Goal: Information Seeking & Learning: Check status

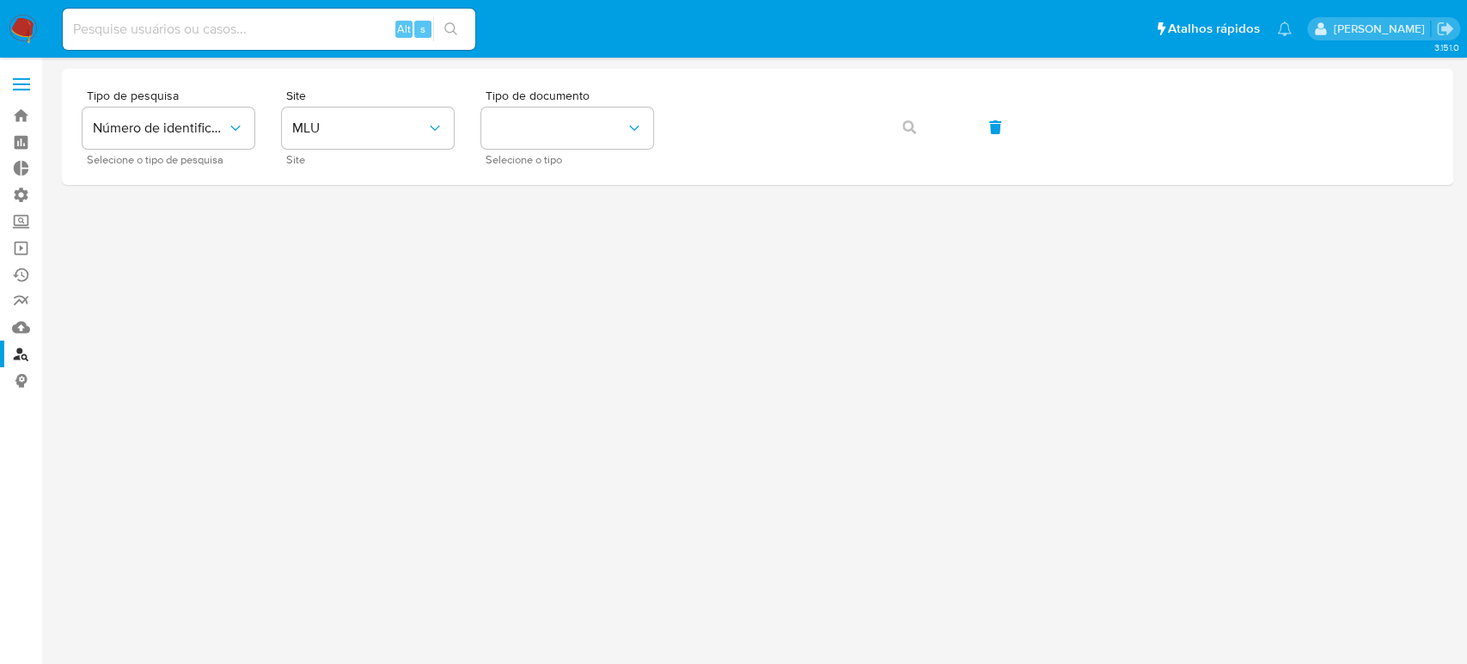
click at [217, 32] on input at bounding box center [269, 29] width 413 height 22
paste input "605420922"
type input "605420922"
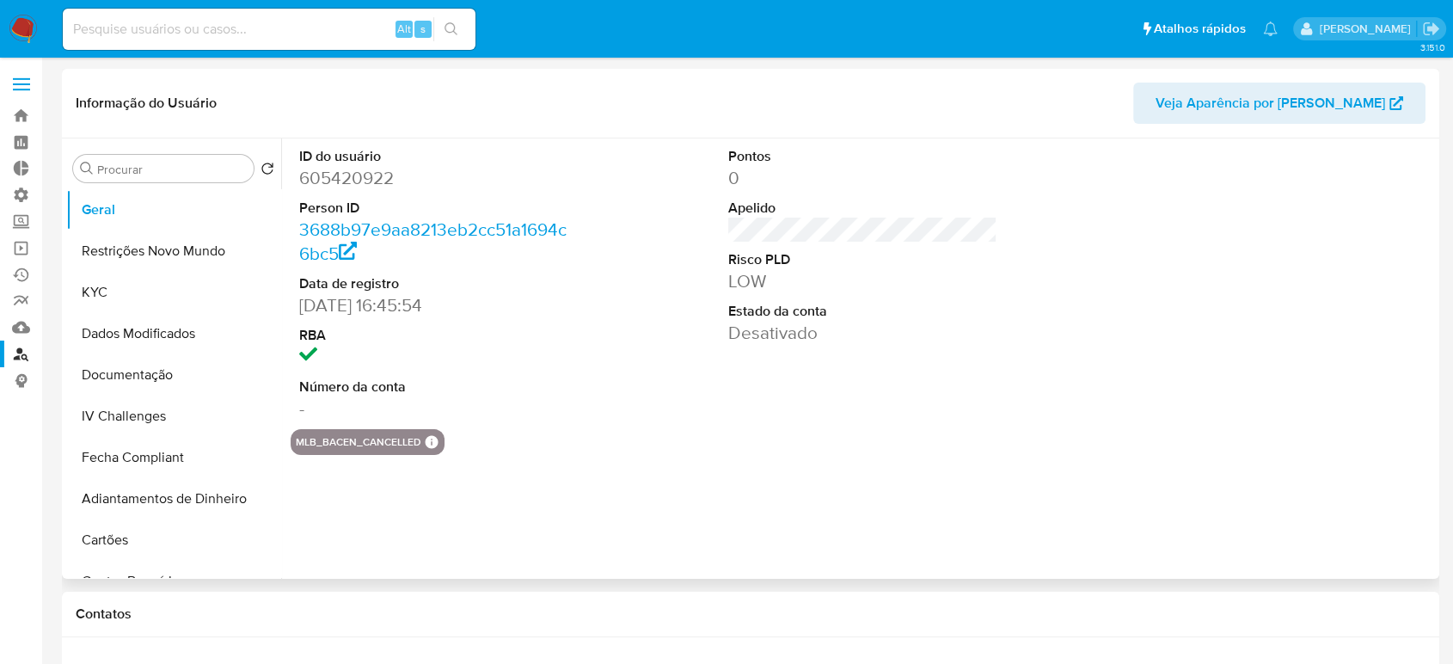
select select "10"
click at [104, 284] on button "KYC" at bounding box center [166, 292] width 201 height 41
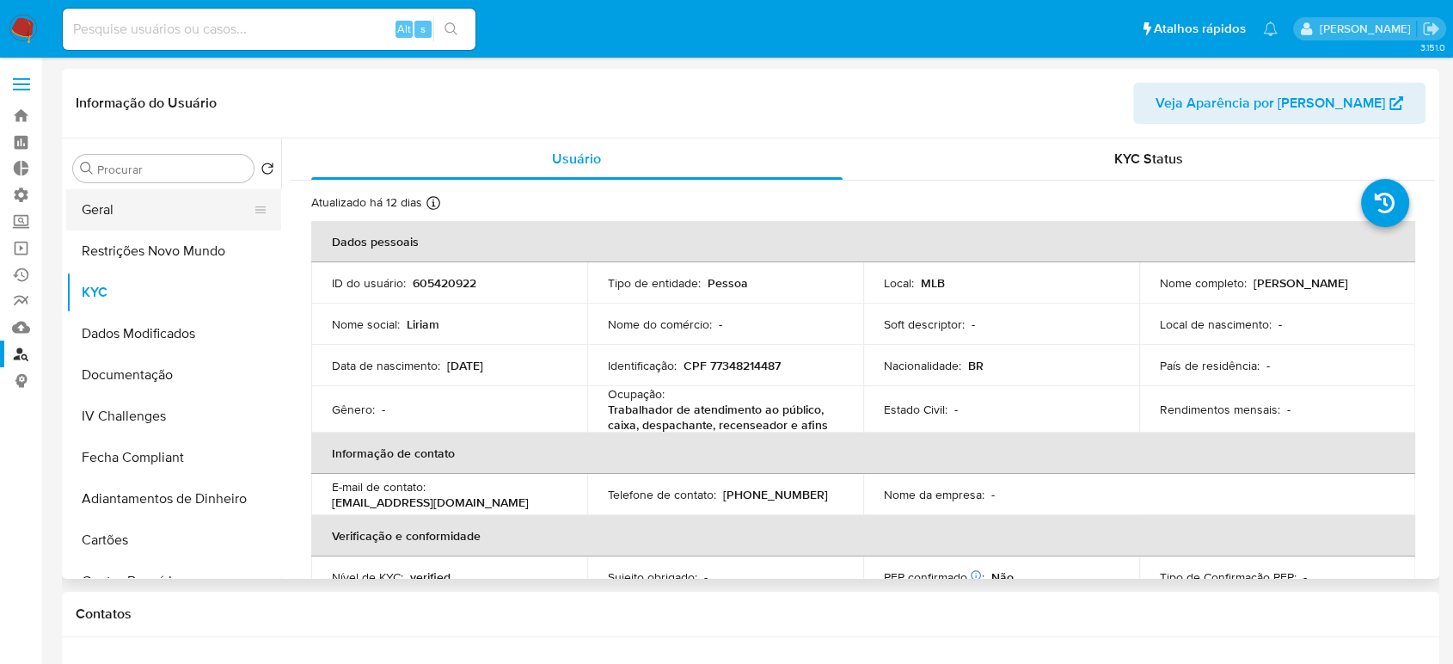
click at [143, 205] on button "Geral" at bounding box center [166, 209] width 201 height 41
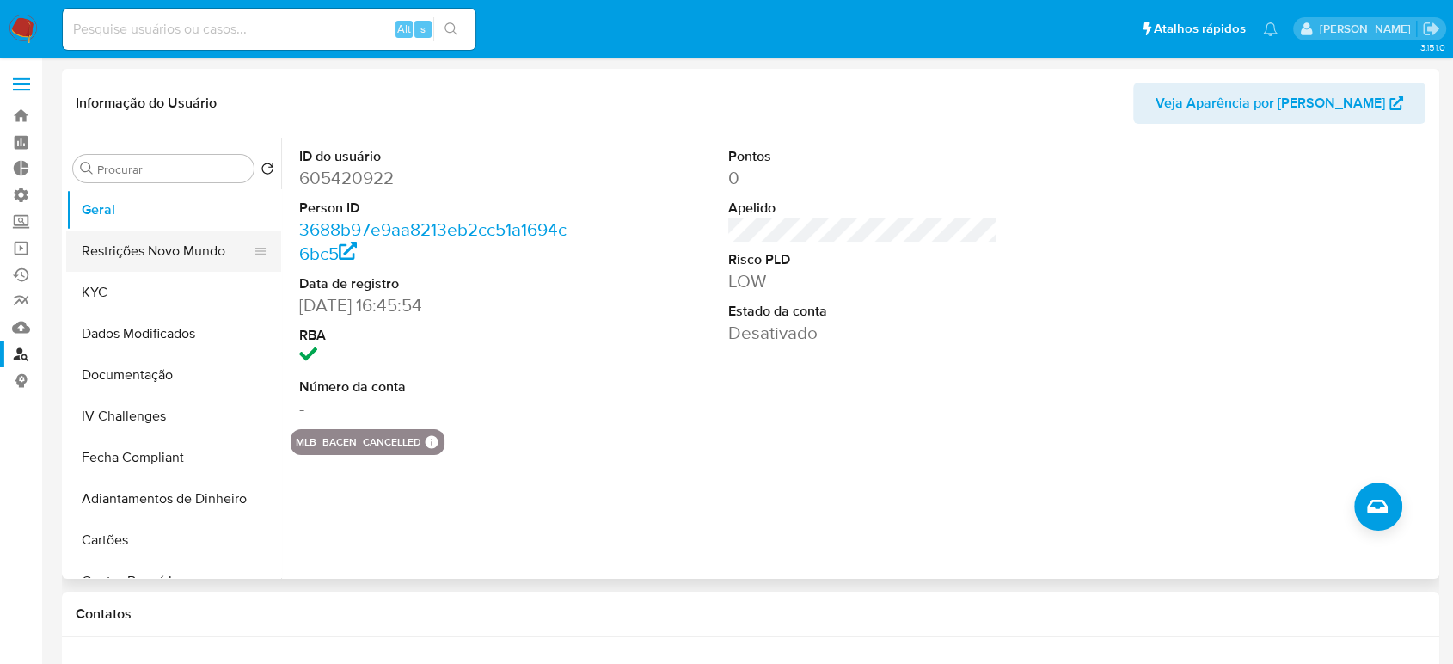
click at [108, 254] on button "Restrições Novo Mundo" at bounding box center [166, 250] width 201 height 41
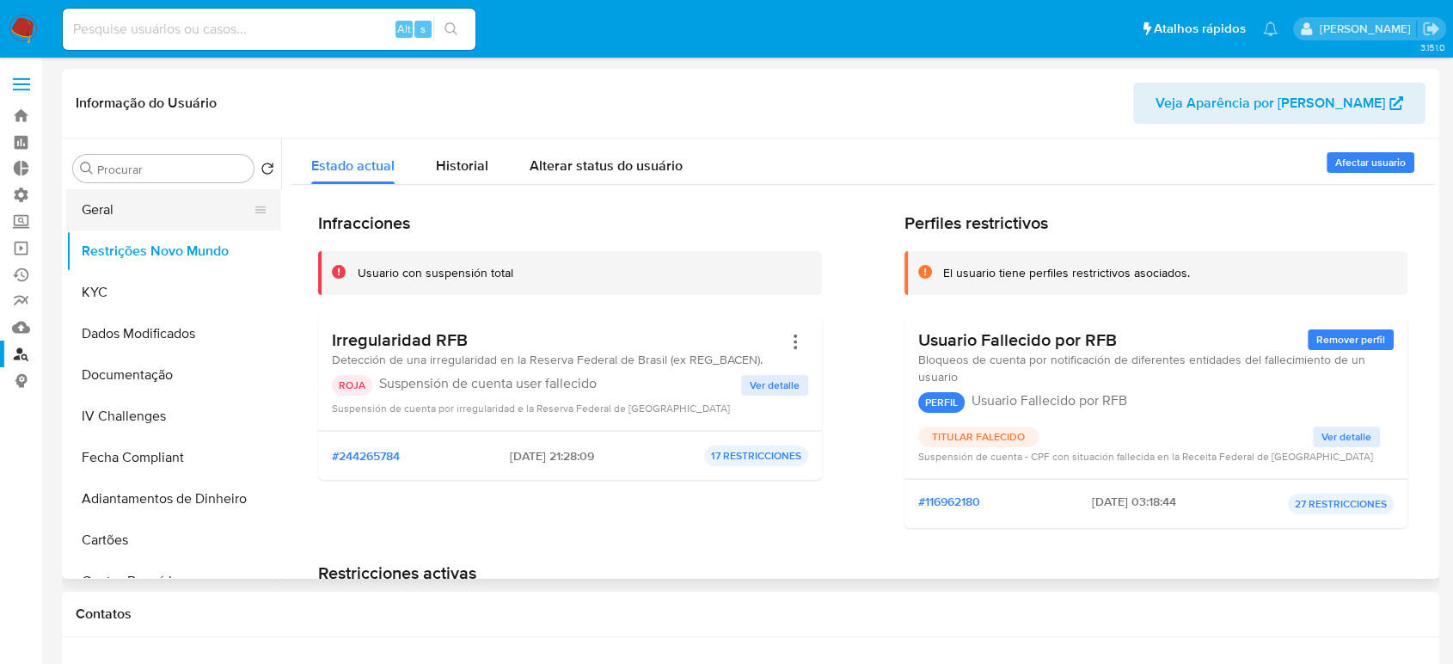
click at [127, 225] on button "Geral" at bounding box center [166, 209] width 201 height 41
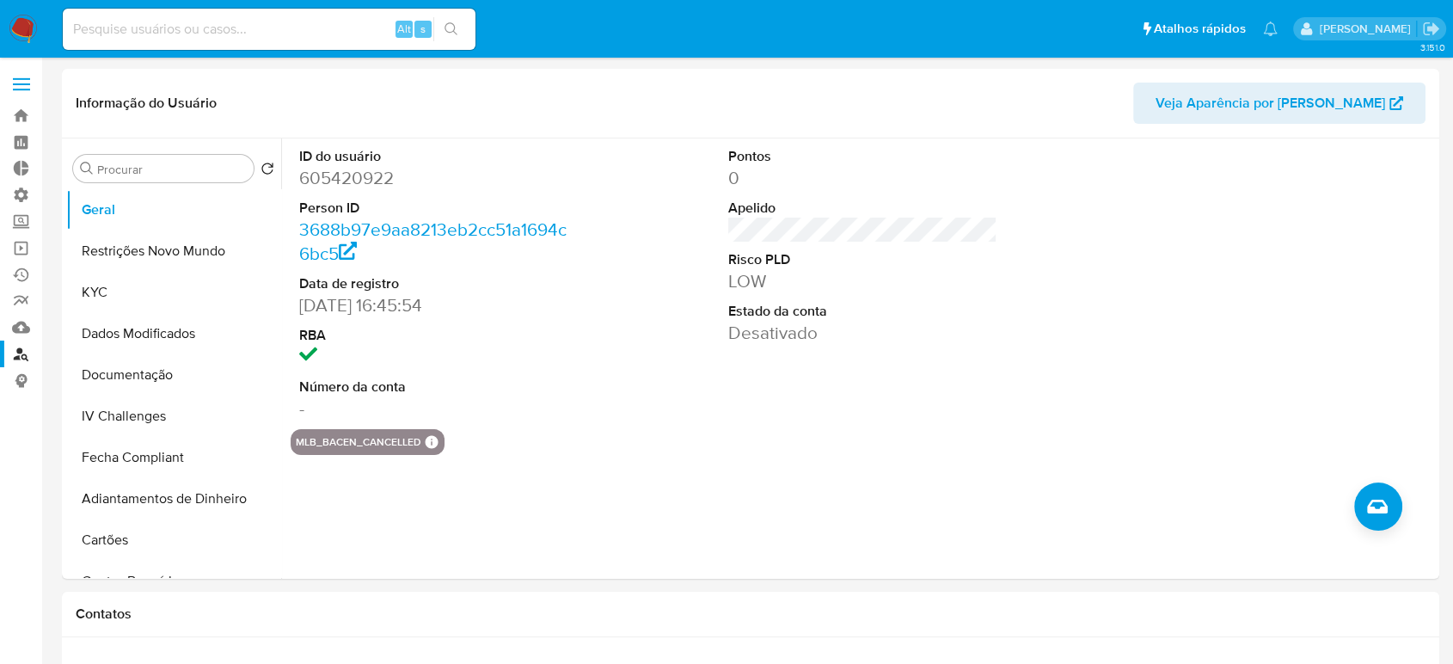
click at [237, 32] on input at bounding box center [269, 29] width 413 height 22
paste input "603744622"
type input "603744622"
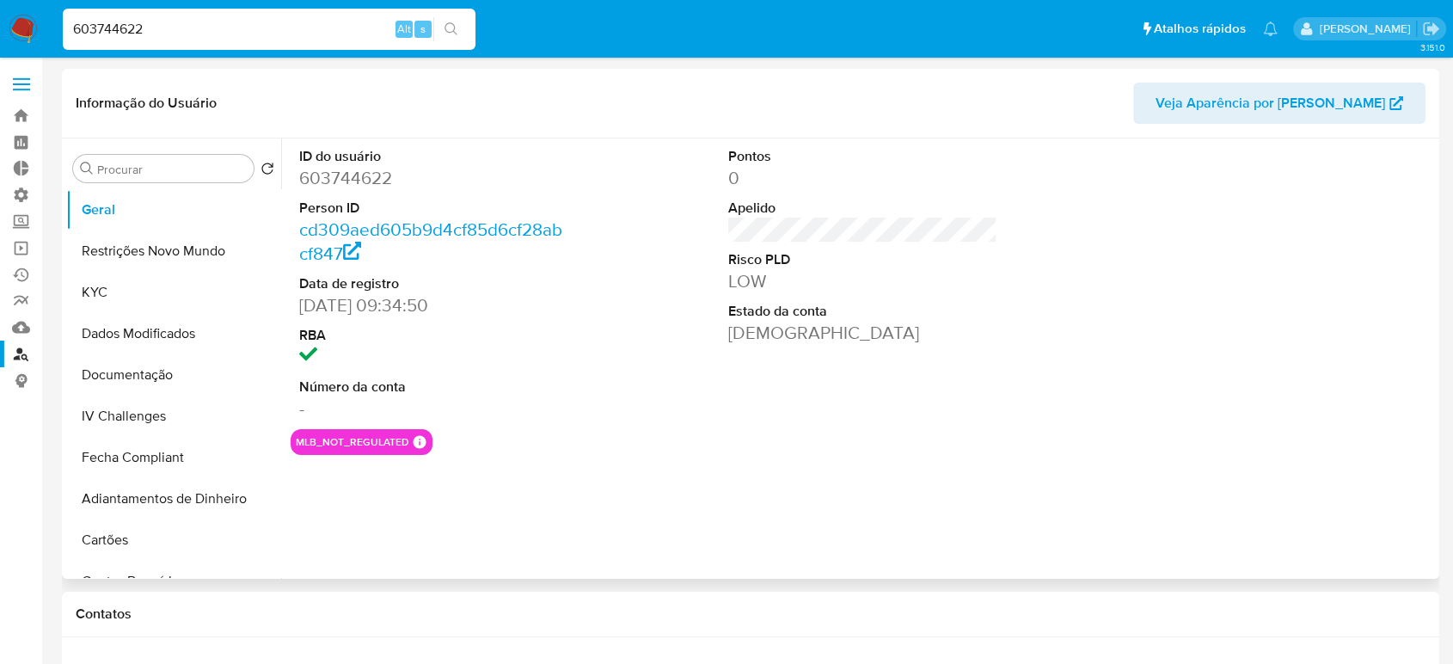
select select "10"
click at [111, 281] on button "KYC" at bounding box center [166, 292] width 201 height 41
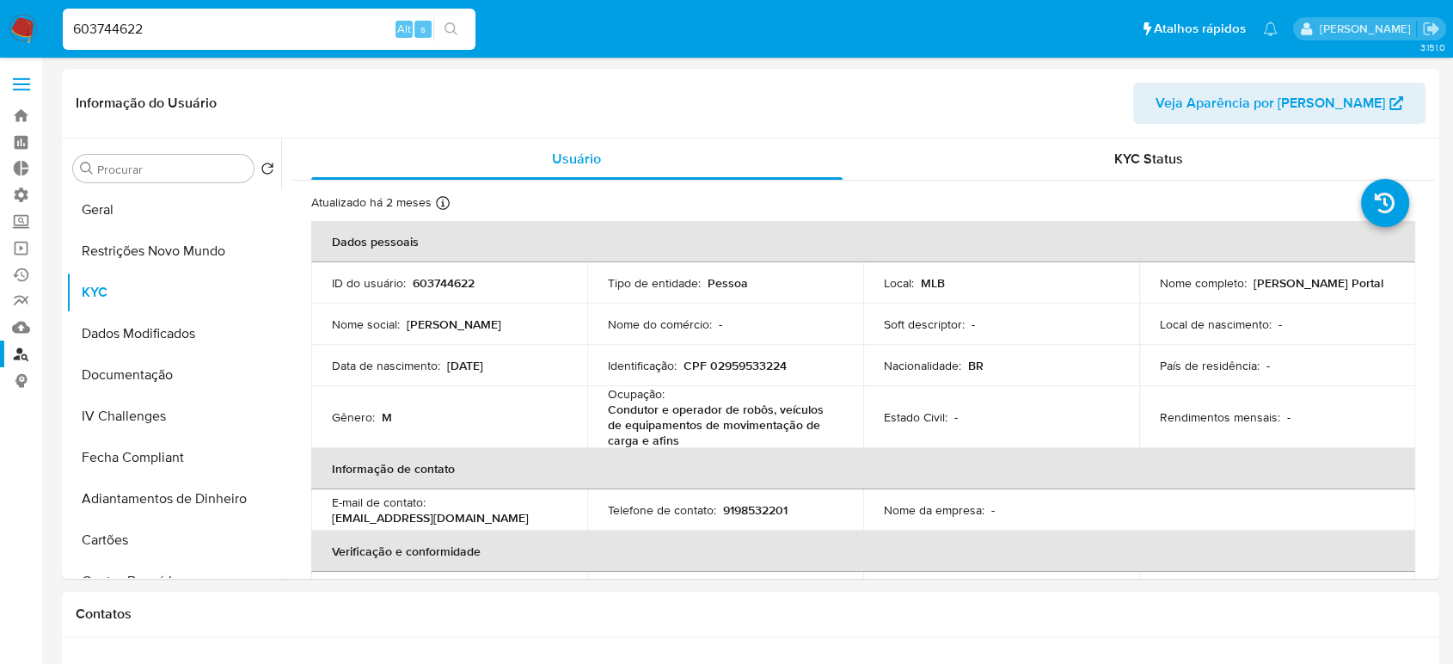
click at [151, 25] on input "603744622" at bounding box center [269, 29] width 413 height 22
paste input "530180814"
type input "530180814"
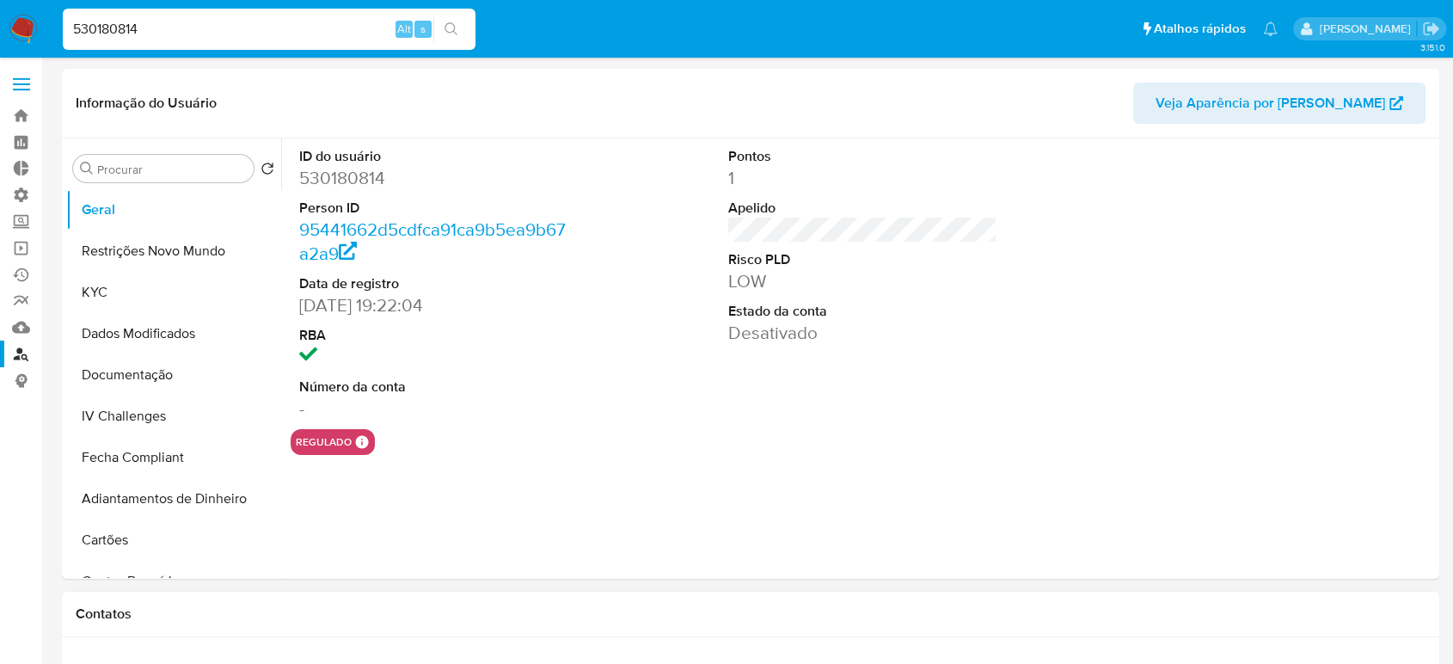
select select "10"
click at [108, 293] on button "KYC" at bounding box center [166, 292] width 201 height 41
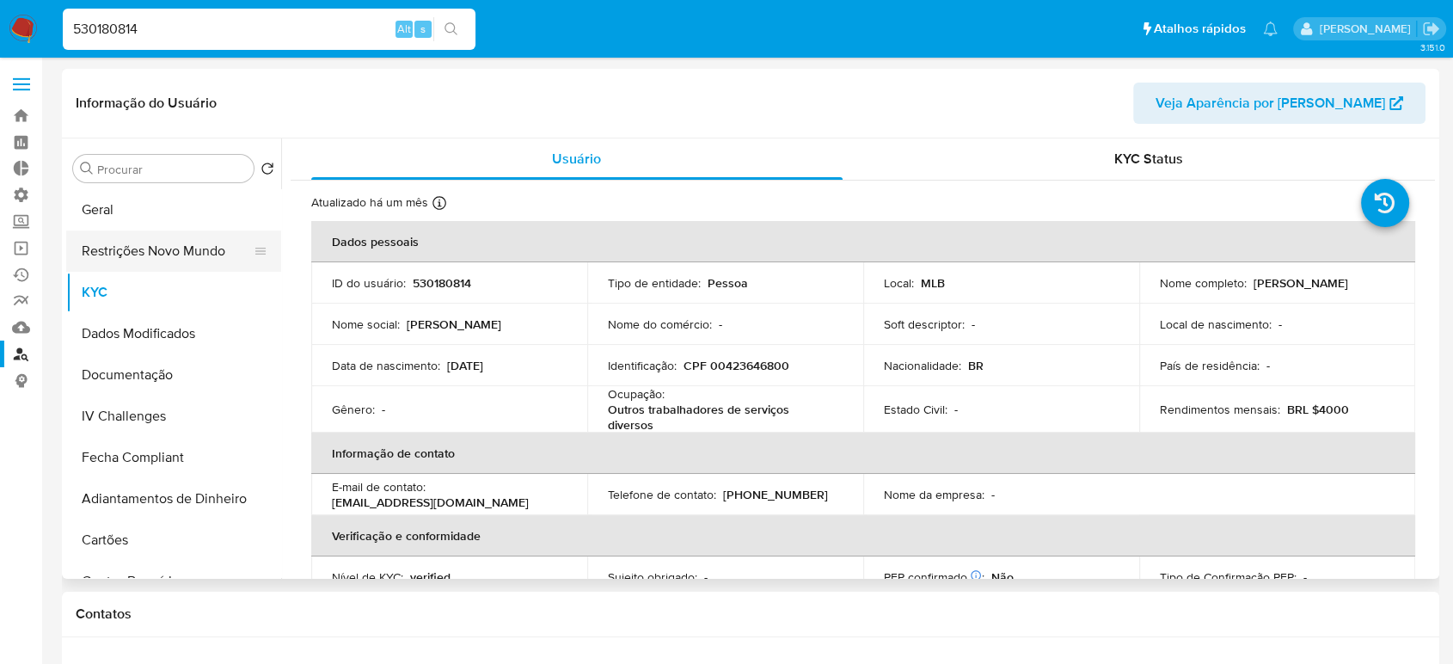
click at [138, 251] on button "Restrições Novo Mundo" at bounding box center [166, 250] width 201 height 41
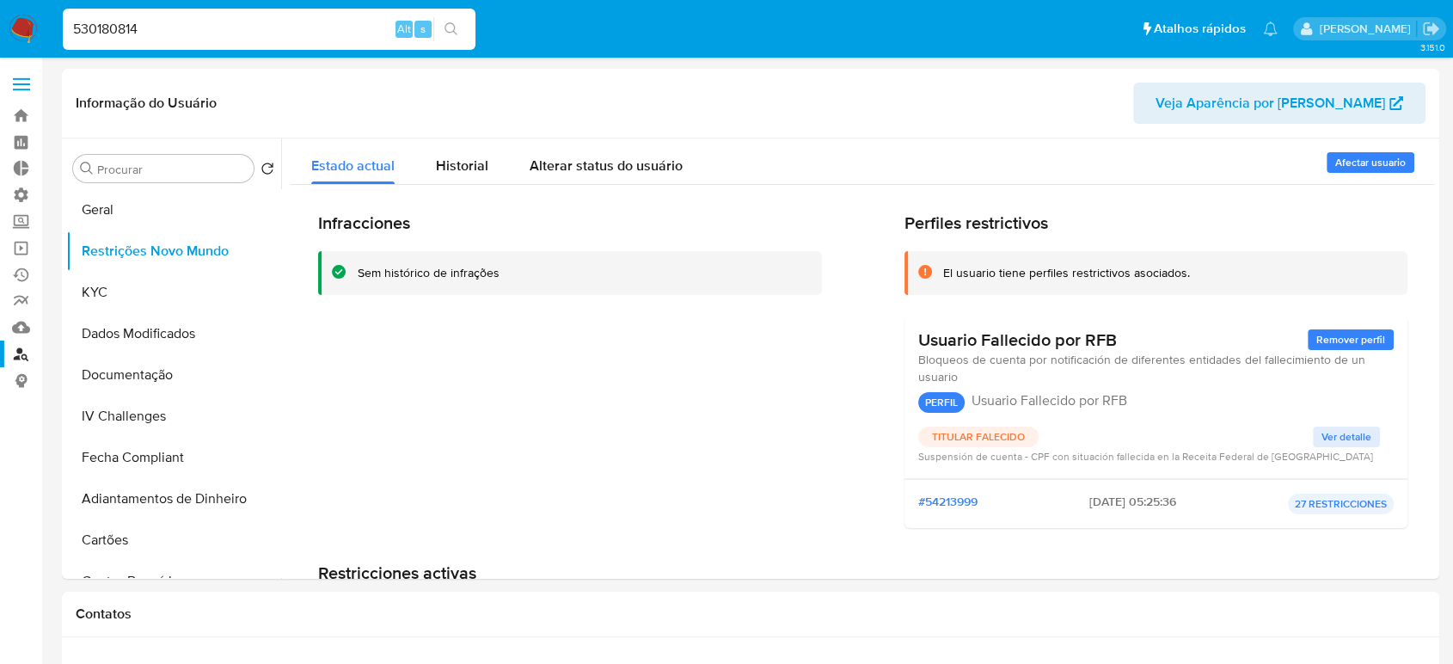
click at [156, 28] on input "530180814" at bounding box center [269, 29] width 413 height 22
paste input "1125663381"
type input "1125663381"
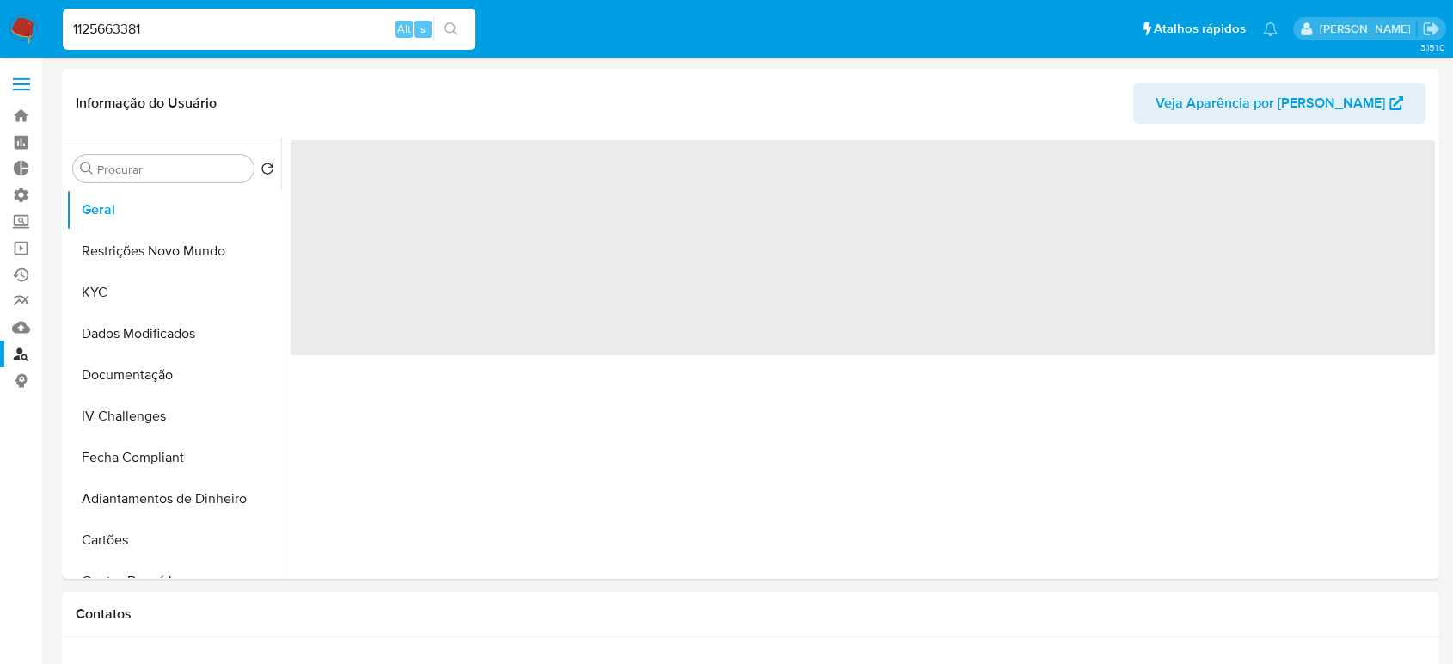
select select "10"
